Goal: Transaction & Acquisition: Purchase product/service

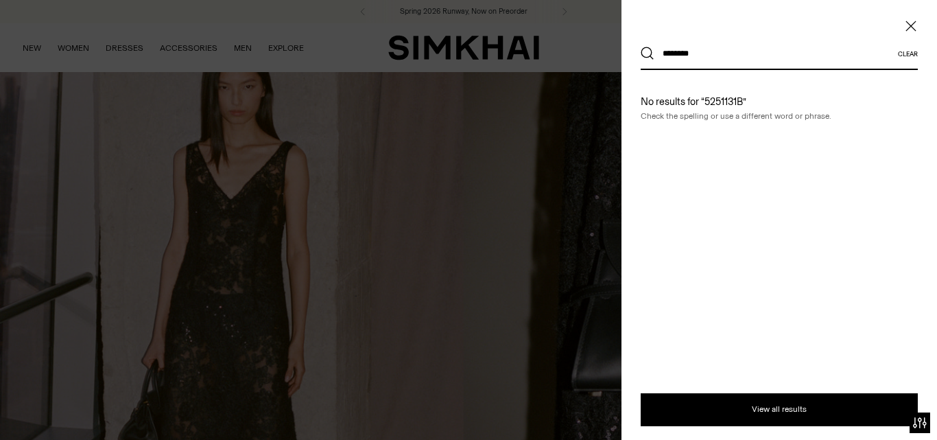
type input "********"
click at [641, 47] on button "Search" at bounding box center [648, 54] width 14 height 14
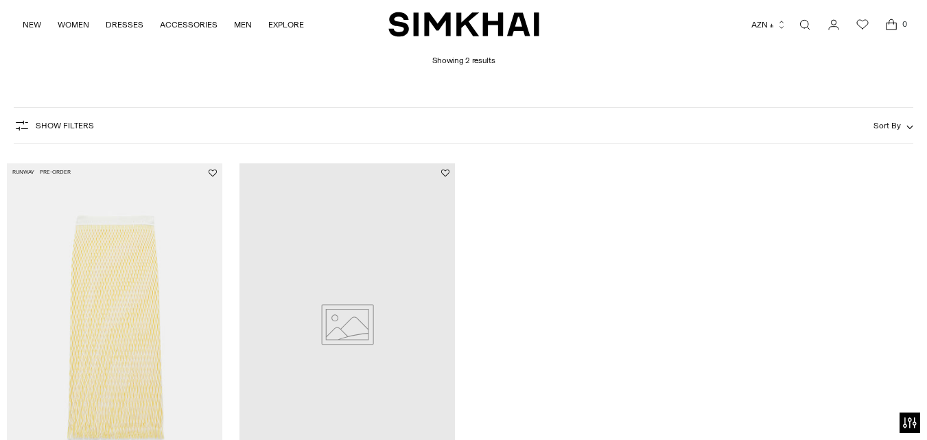
scroll to position [102, 0]
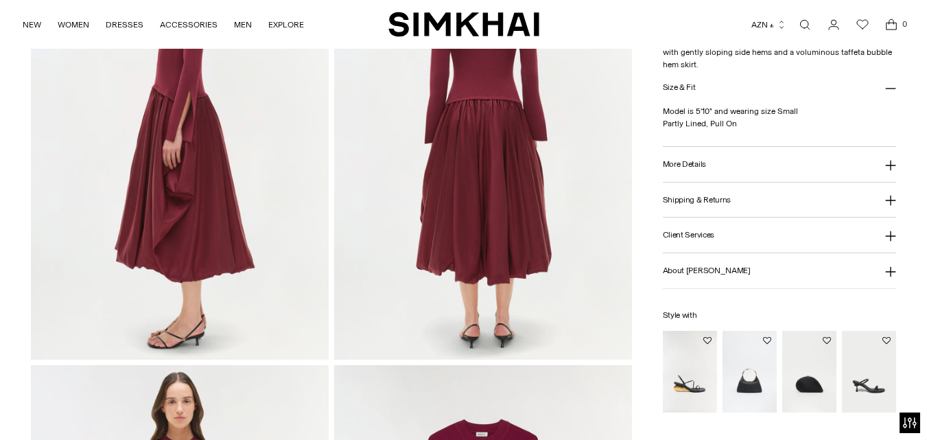
scroll to position [640, 0]
click at [771, 169] on button "More Details" at bounding box center [780, 164] width 234 height 35
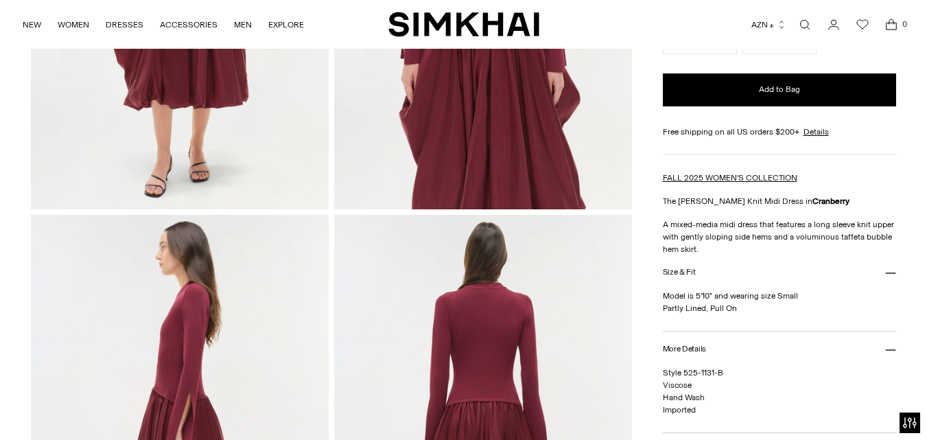
scroll to position [276, 0]
